Goal: Task Accomplishment & Management: Complete application form

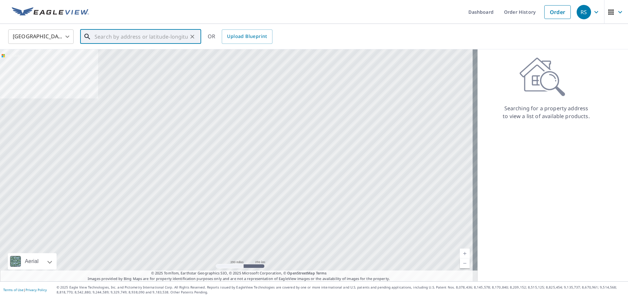
click at [107, 35] on input "text" at bounding box center [141, 36] width 93 height 18
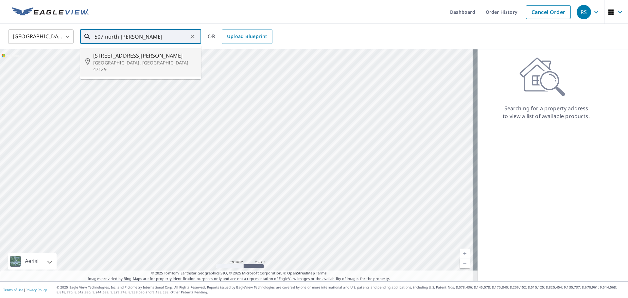
click at [109, 57] on span "[STREET_ADDRESS][PERSON_NAME]" at bounding box center [144, 56] width 103 height 8
type input "[STREET_ADDRESS][PERSON_NAME]"
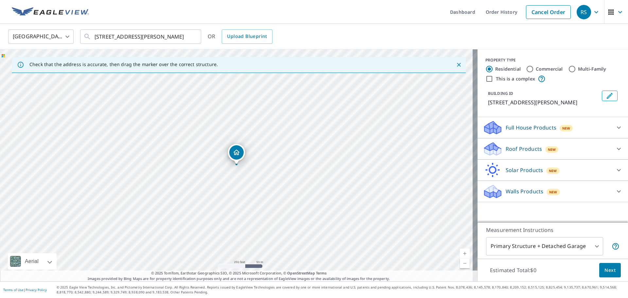
click at [490, 151] on icon at bounding box center [490, 151] width 12 height 7
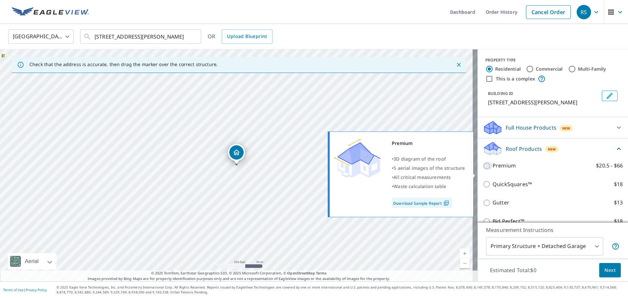
click at [483, 170] on input "Premium $20.5 - $66" at bounding box center [488, 166] width 10 height 8
checkbox input "true"
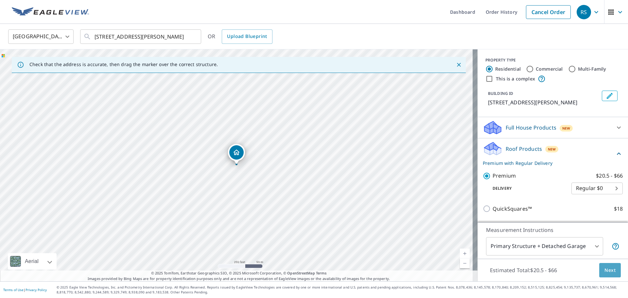
click at [605, 271] on span "Next" at bounding box center [609, 270] width 11 height 8
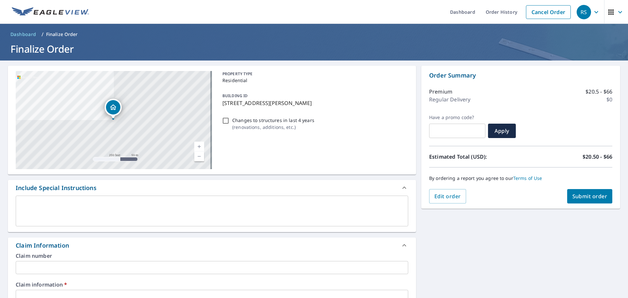
scroll to position [33, 0]
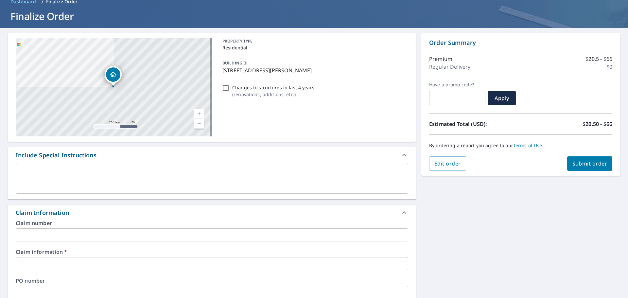
click at [37, 233] on input "text" at bounding box center [212, 234] width 392 height 13
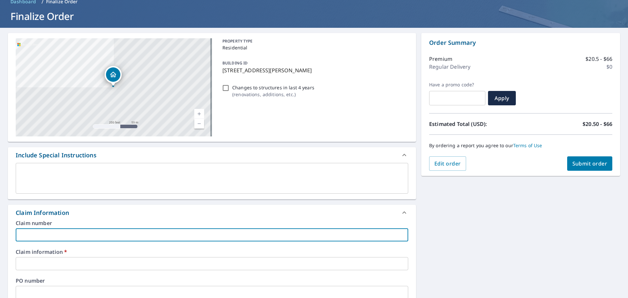
type input "7"
checkbox input "true"
type input "70"
checkbox input "true"
type input "701"
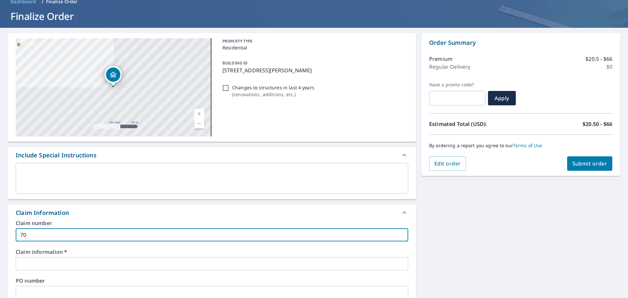
checkbox input "true"
type input "7010"
checkbox input "true"
type input "70102"
checkbox input "true"
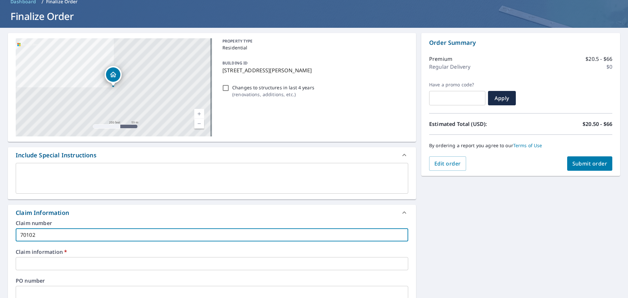
type input "701025"
checkbox input "true"
type input "701025"
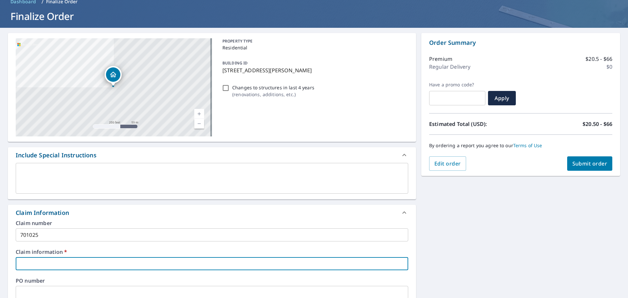
type input "7"
checkbox input "true"
type input "70"
checkbox input "true"
type input "701"
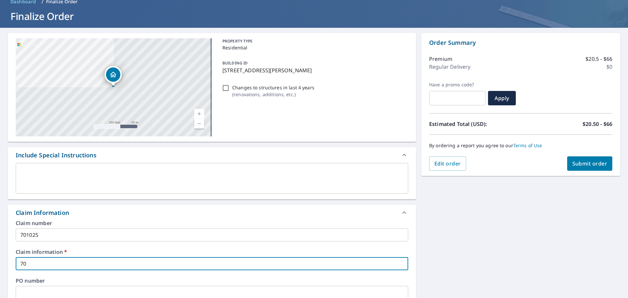
checkbox input "true"
type input "7010"
checkbox input "true"
type input "70102"
checkbox input "true"
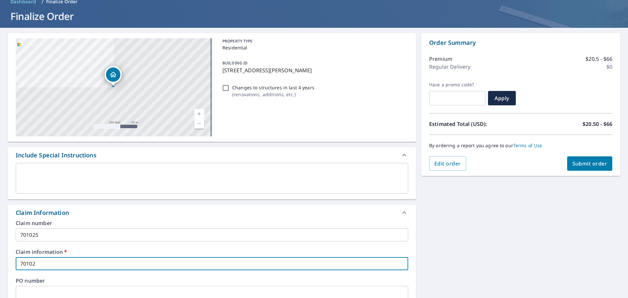
type input "701025"
checkbox input "true"
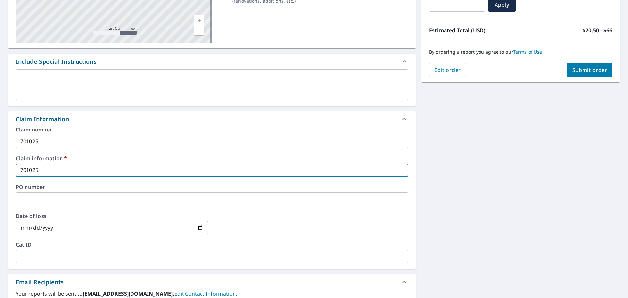
scroll to position [164, 0]
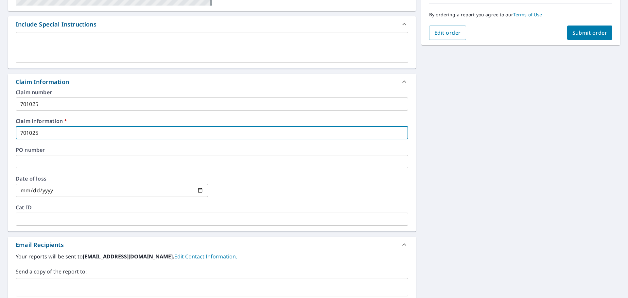
type input "701025"
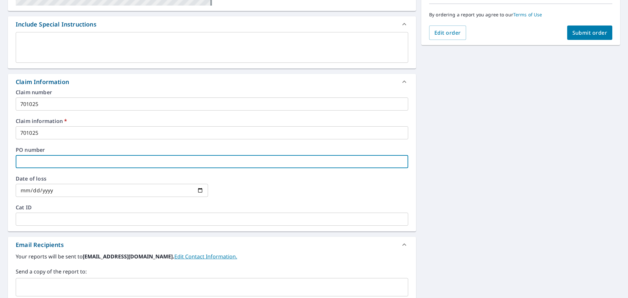
click at [36, 161] on input "text" at bounding box center [212, 161] width 392 height 13
type input "5"
checkbox input "true"
type input "50"
checkbox input "true"
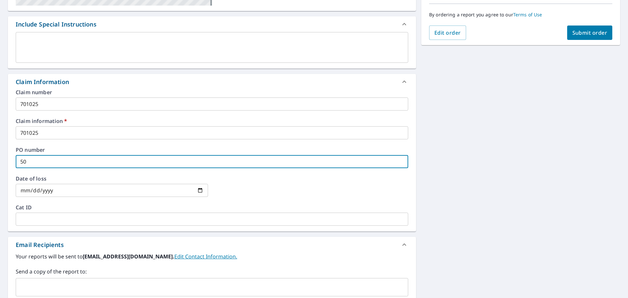
type input "507"
checkbox input "true"
type input "507"
checkbox input "true"
type input "507 n"
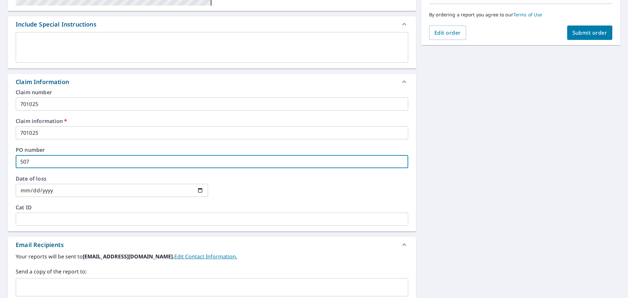
checkbox input "true"
type input "507 n"
checkbox input "true"
type input "507 n w"
checkbox input "true"
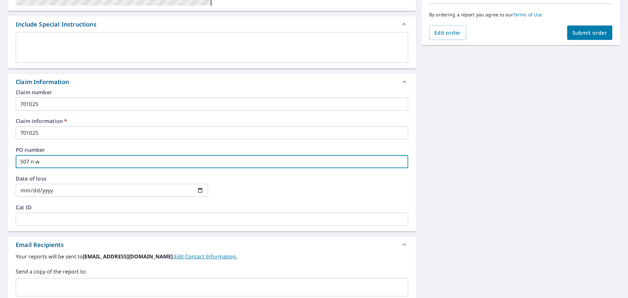
type input "507 n wh"
checkbox input "true"
type input "507 n whi"
checkbox input "true"
type input "507 n whit"
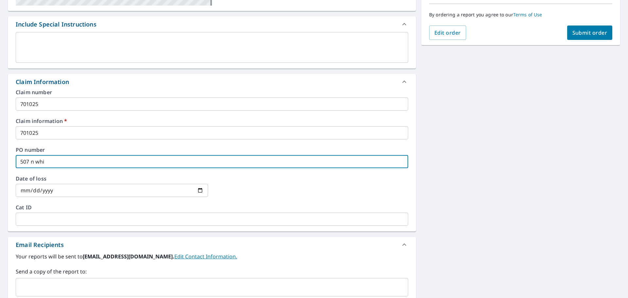
checkbox input "true"
type input "507 n whitc"
checkbox input "true"
type input "507 n whitco"
checkbox input "true"
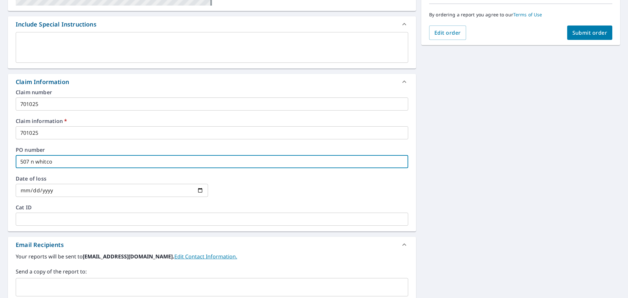
type input "507 n whitcom"
checkbox input "true"
type input "507 n [PERSON_NAME]"
checkbox input "true"
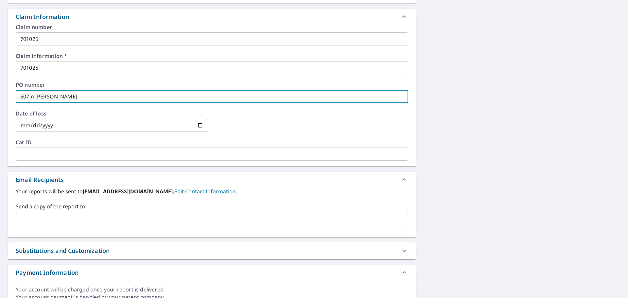
scroll to position [229, 0]
type input "507 n [PERSON_NAME]"
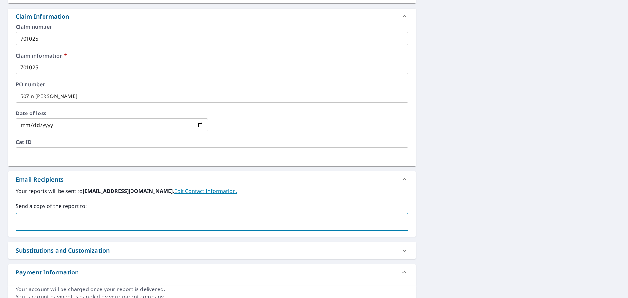
click at [27, 225] on input "text" at bounding box center [207, 222] width 377 height 12
type input "[PERSON_NAME][EMAIL_ADDRESS][PERSON_NAME][DOMAIN_NAME]"
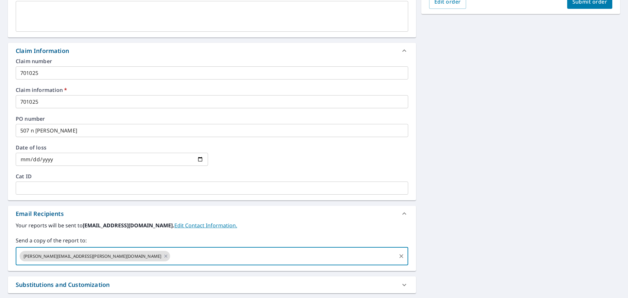
scroll to position [131, 0]
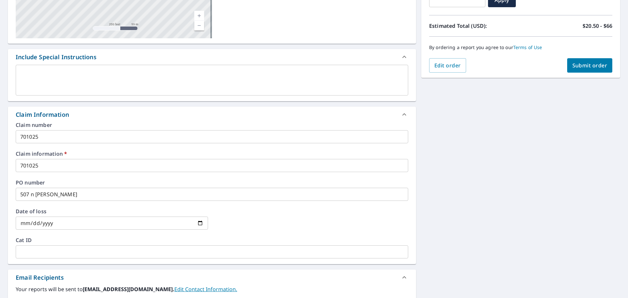
click at [578, 69] on button "Submit order" at bounding box center [589, 65] width 45 height 14
checkbox input "true"
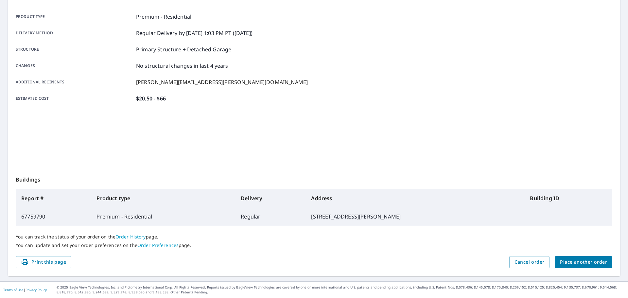
scroll to position [87, 0]
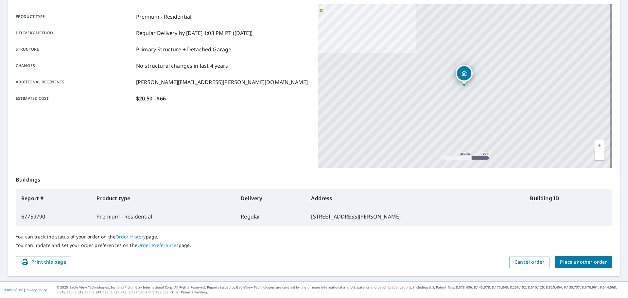
click at [577, 262] on span "Place another order" at bounding box center [583, 262] width 47 height 8
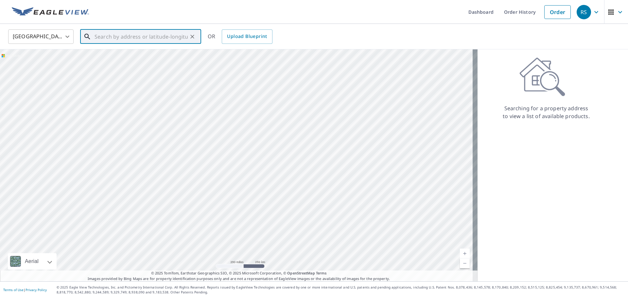
click at [108, 36] on input "text" at bounding box center [141, 36] width 93 height 18
click at [130, 53] on span "[STREET_ADDRESS]" at bounding box center [144, 56] width 103 height 8
type input "[STREET_ADDRESS]"
